Goal: Obtain resource: Download file/media

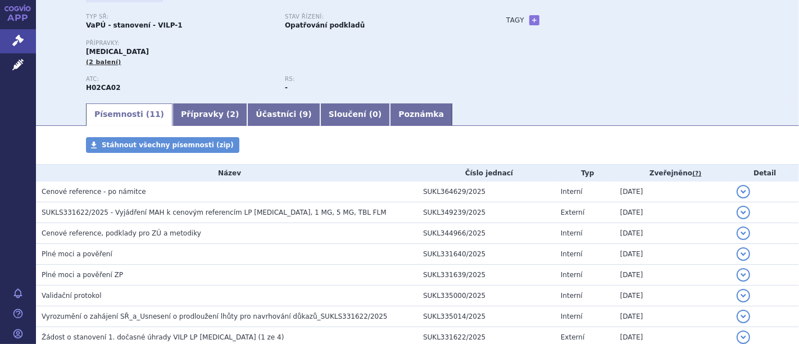
scroll to position [125, 0]
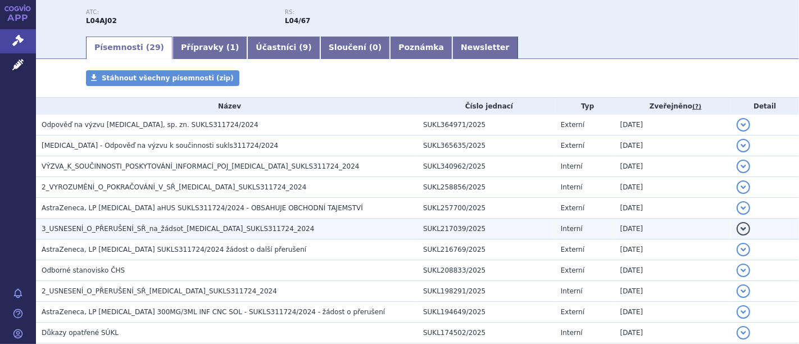
scroll to position [125, 0]
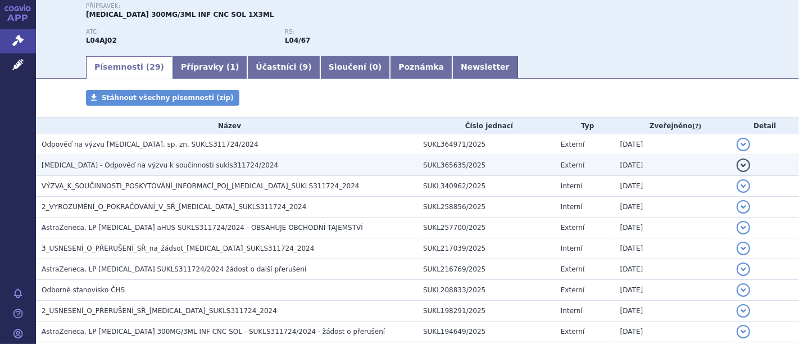
click at [136, 166] on span "[MEDICAL_DATA] - Odpověď na výzvu k součinnosti sukls311724/2024" at bounding box center [160, 165] width 237 height 8
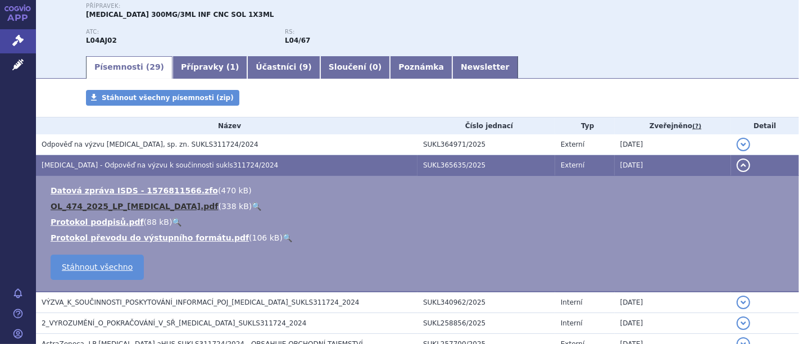
click at [116, 205] on link "OL_474_2025_LP_[MEDICAL_DATA].pdf" at bounding box center [134, 206] width 167 height 9
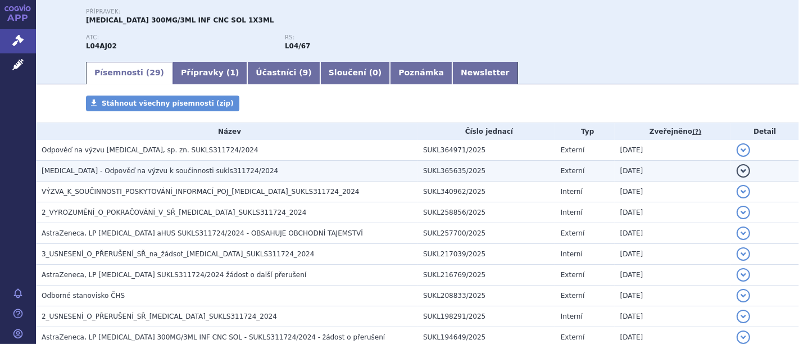
scroll to position [125, 0]
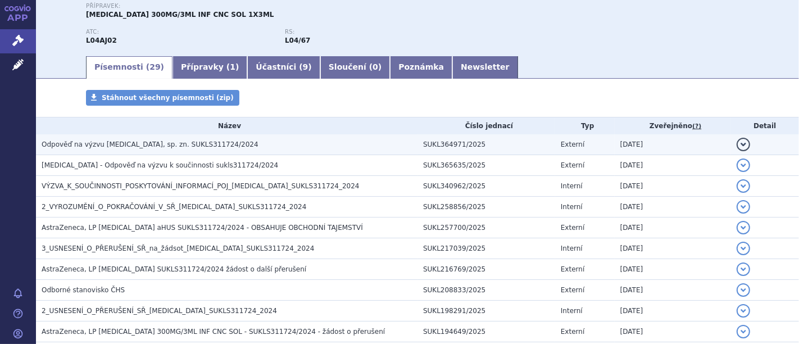
click at [146, 143] on span "Odpověď na výzvu [MEDICAL_DATA], sp. zn. SUKLS311724/2024" at bounding box center [150, 144] width 217 height 8
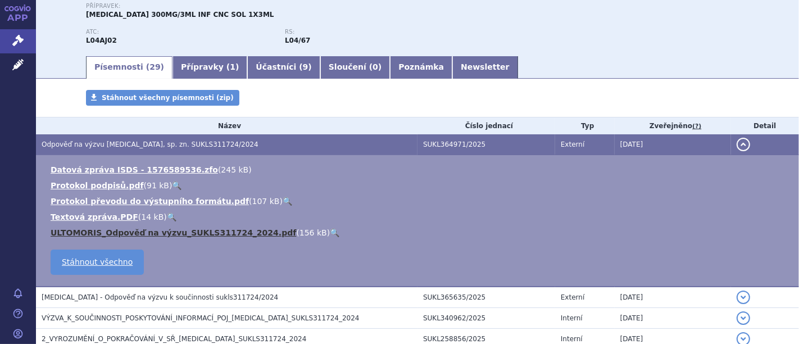
click at [124, 234] on link "ULTOMORIS_Odpověď na výzvu_SUKLS311724_2024.pdf" at bounding box center [174, 232] width 246 height 9
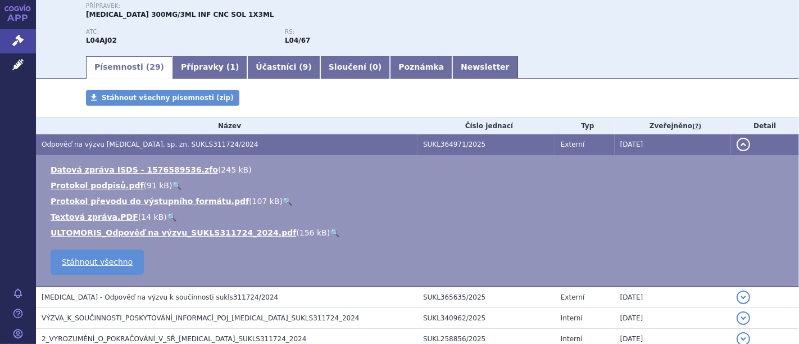
scroll to position [249, 0]
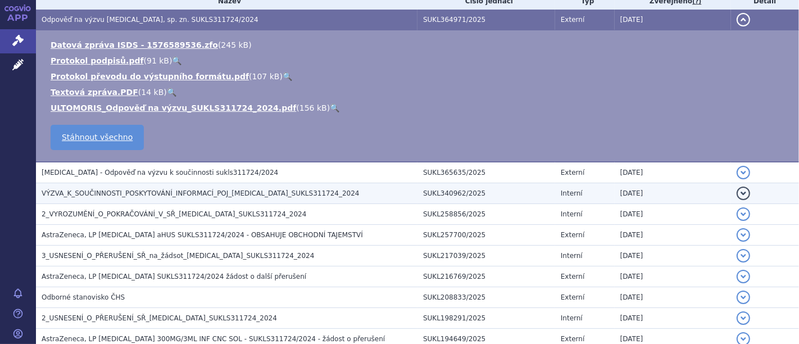
click at [170, 196] on span "VÝZVA_K_SOUČINNOSTI_POSKYTOVÁNÍ_INFORMACÍ_POJ_[MEDICAL_DATA]_SUKLS311724_2024" at bounding box center [201, 193] width 318 height 8
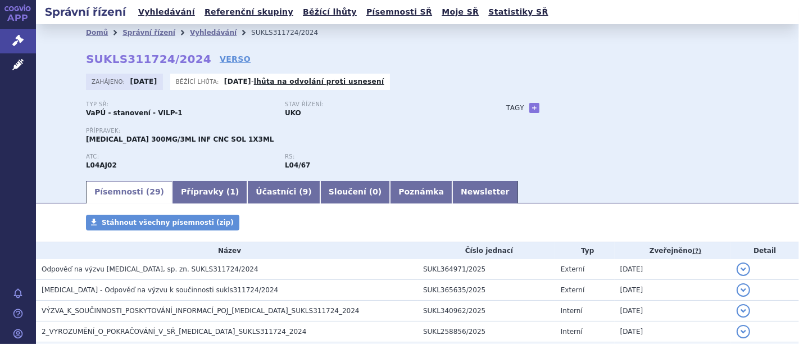
scroll to position [125, 0]
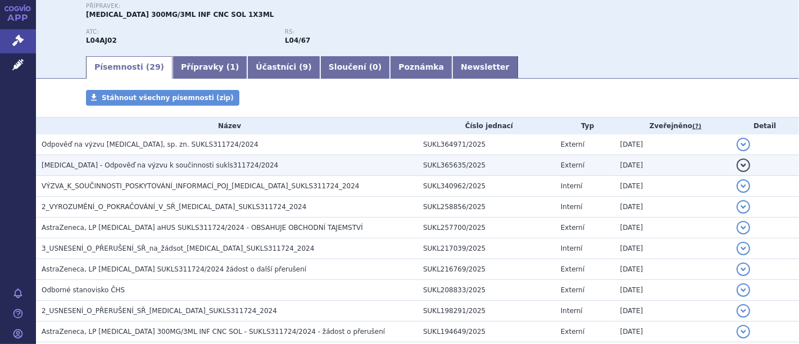
click at [169, 162] on span "[MEDICAL_DATA] - Odpověď na výzvu k součinnosti sukls311724/2024" at bounding box center [160, 165] width 237 height 8
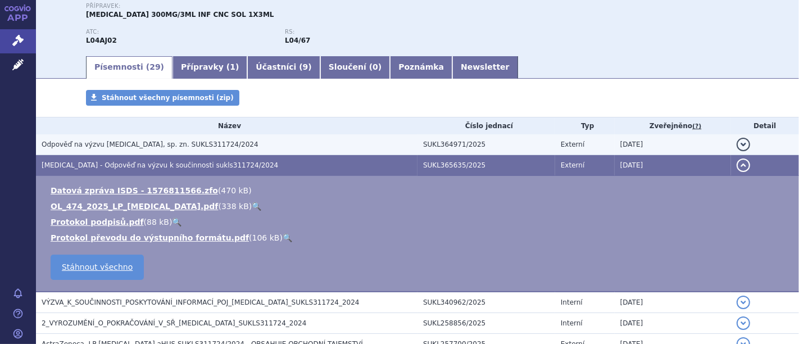
click at [101, 143] on span "Odpověď na výzvu [MEDICAL_DATA], sp. zn. SUKLS311724/2024" at bounding box center [150, 144] width 217 height 8
